Goal: Task Accomplishment & Management: Use online tool/utility

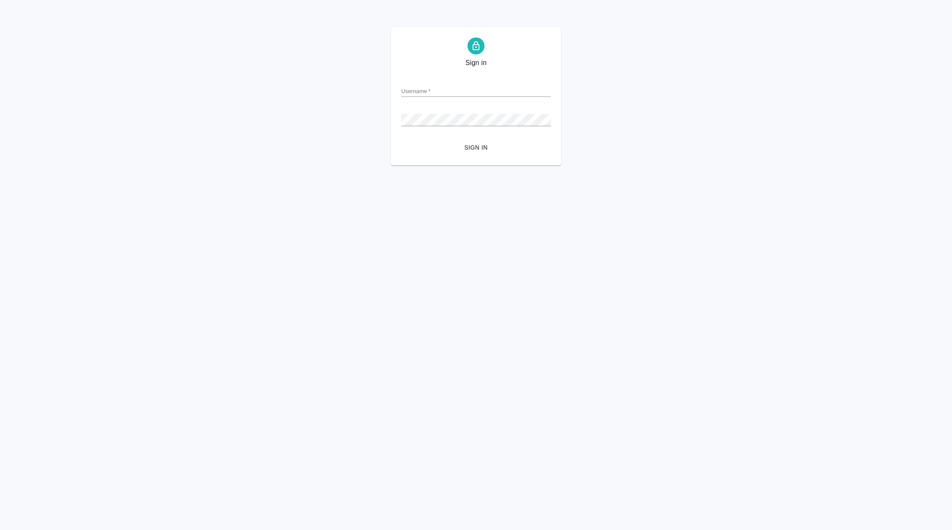
click at [430, 83] on div "Username   *" at bounding box center [476, 87] width 150 height 19
click at [430, 95] on input "Username   *" at bounding box center [476, 91] width 150 height 12
click at [440, 92] on input "Username   *" at bounding box center [476, 91] width 150 height 12
type input "[PERSON_NAME][EMAIL_ADDRESS][DOMAIN_NAME]"
click at [471, 152] on span "Sign in" at bounding box center [476, 147] width 136 height 11
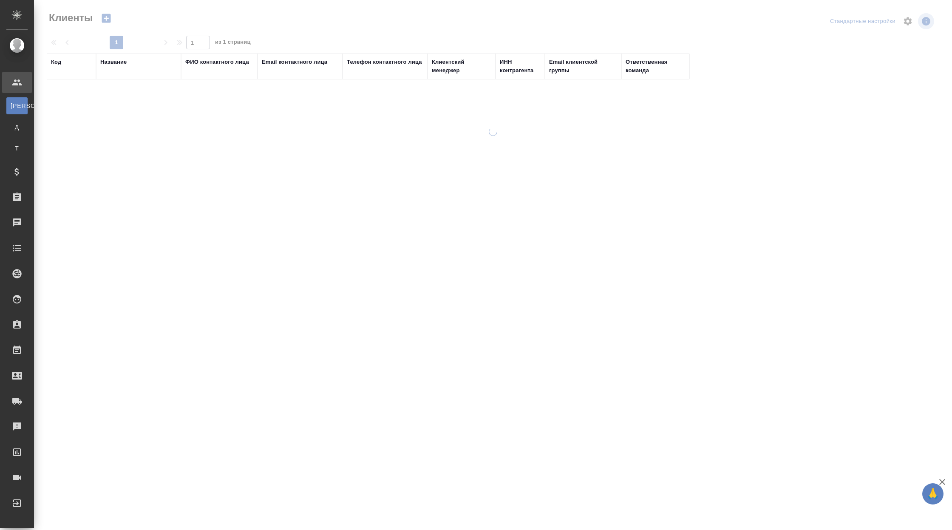
select select "RU"
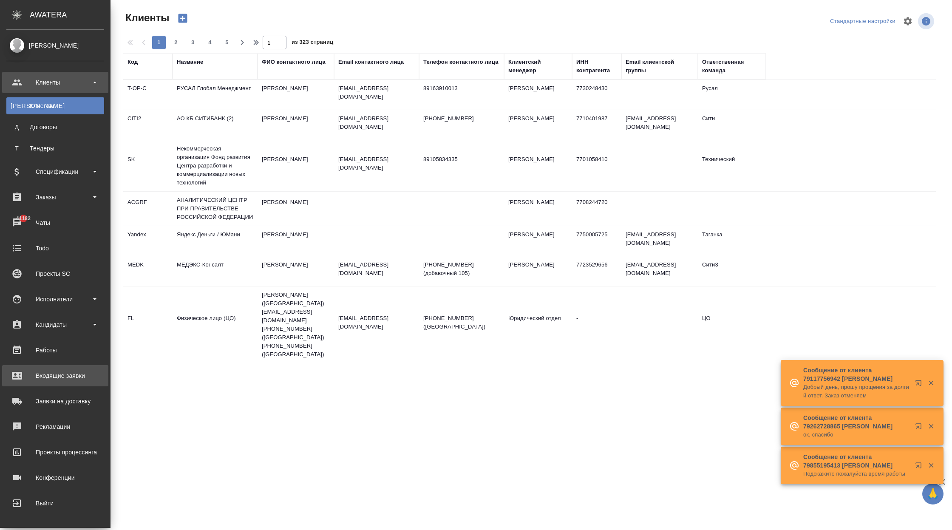
click at [68, 379] on div "Входящие заявки" at bounding box center [55, 375] width 98 height 13
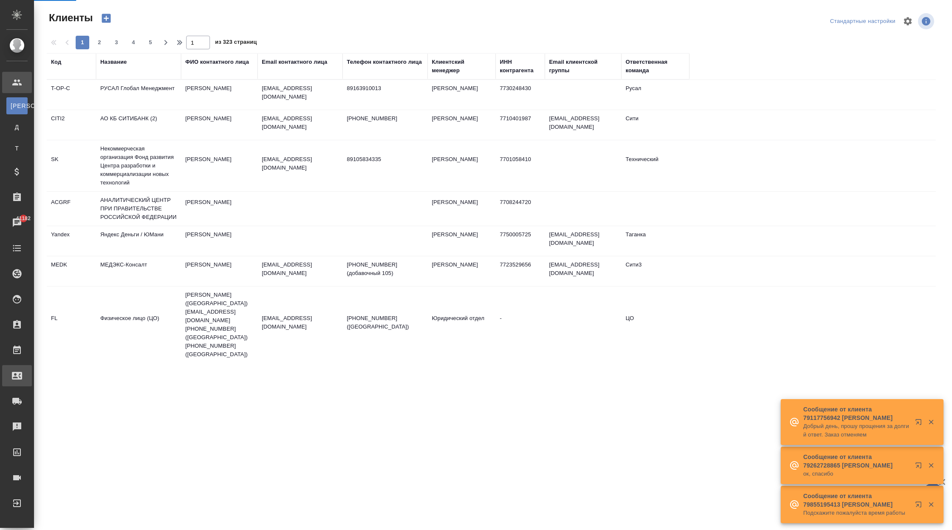
select select "RU"
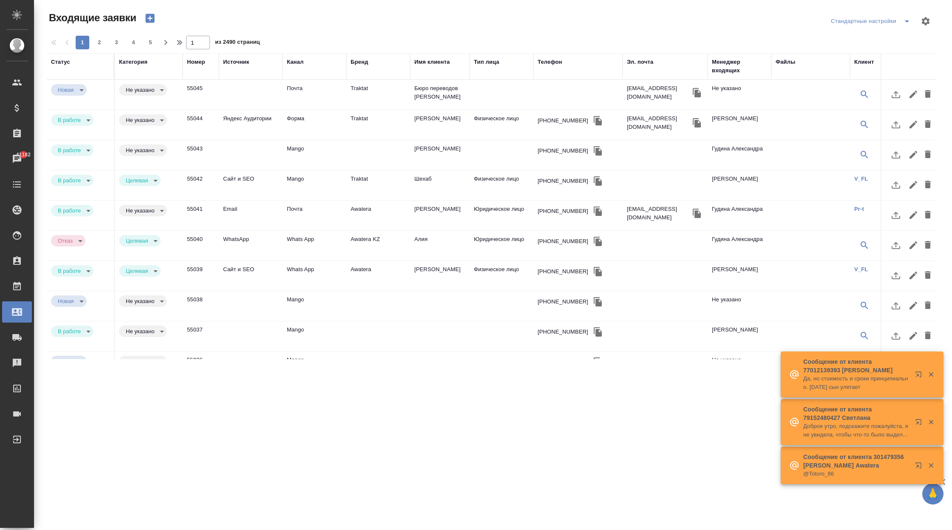
click at [365, 66] on div "Бренд" at bounding box center [377, 66] width 55 height 17
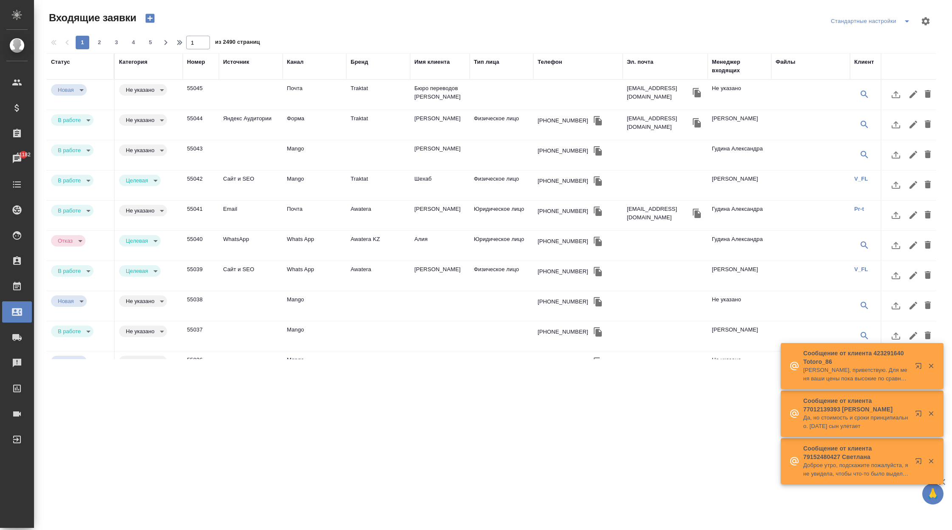
click at [363, 63] on div "Бренд" at bounding box center [358, 62] width 17 height 8
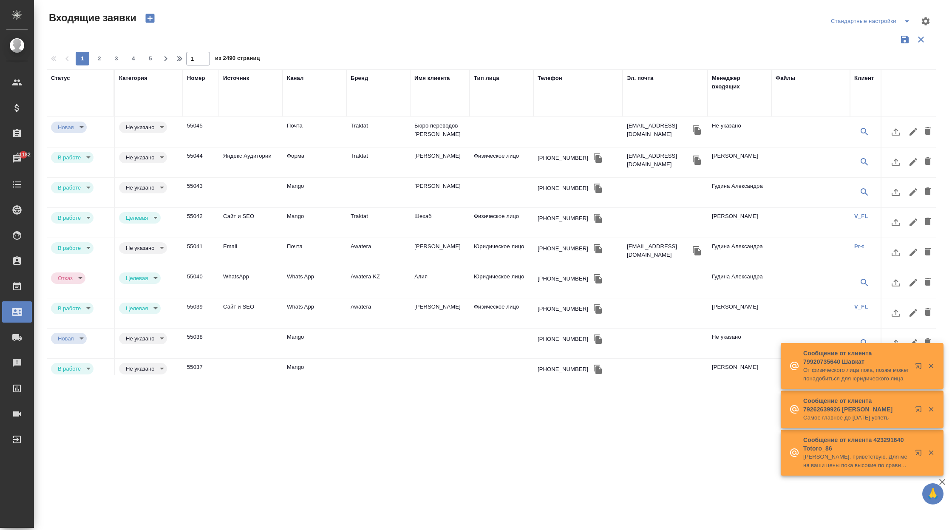
click at [362, 104] on div "Бренд" at bounding box center [377, 93] width 55 height 38
